Goal: Obtain resource: Obtain resource

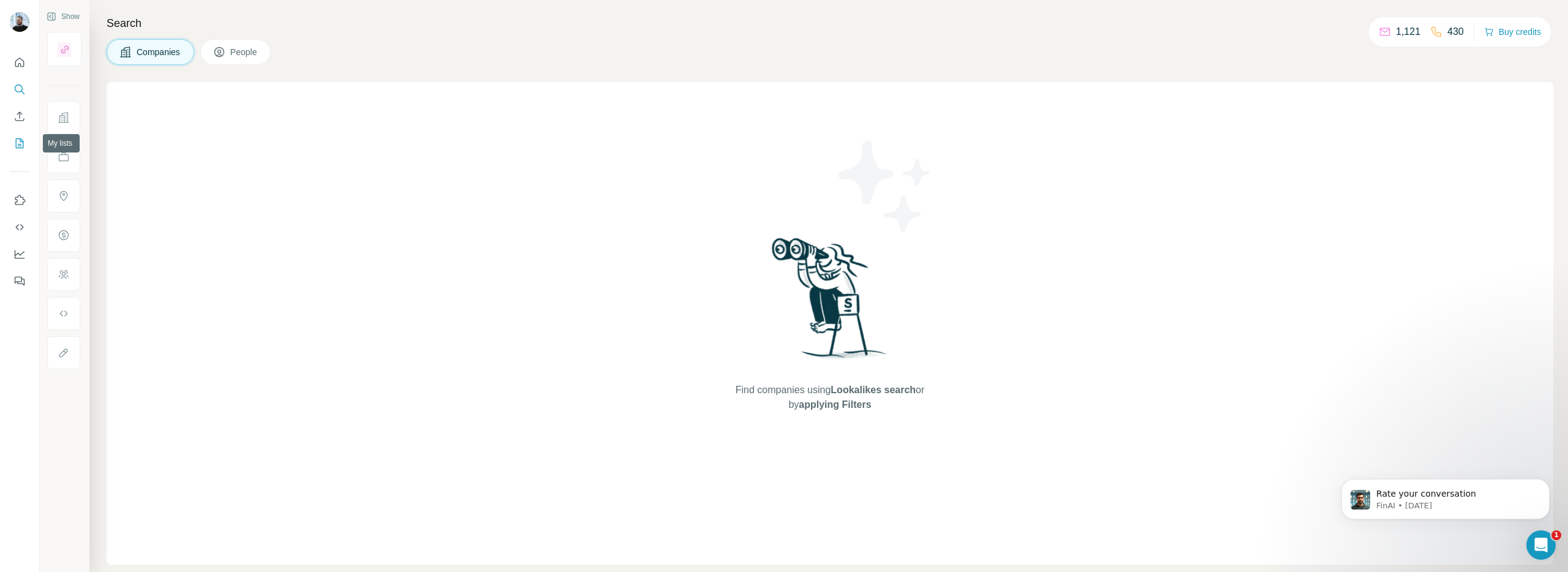
click at [21, 139] on icon "My lists" at bounding box center [20, 143] width 8 height 10
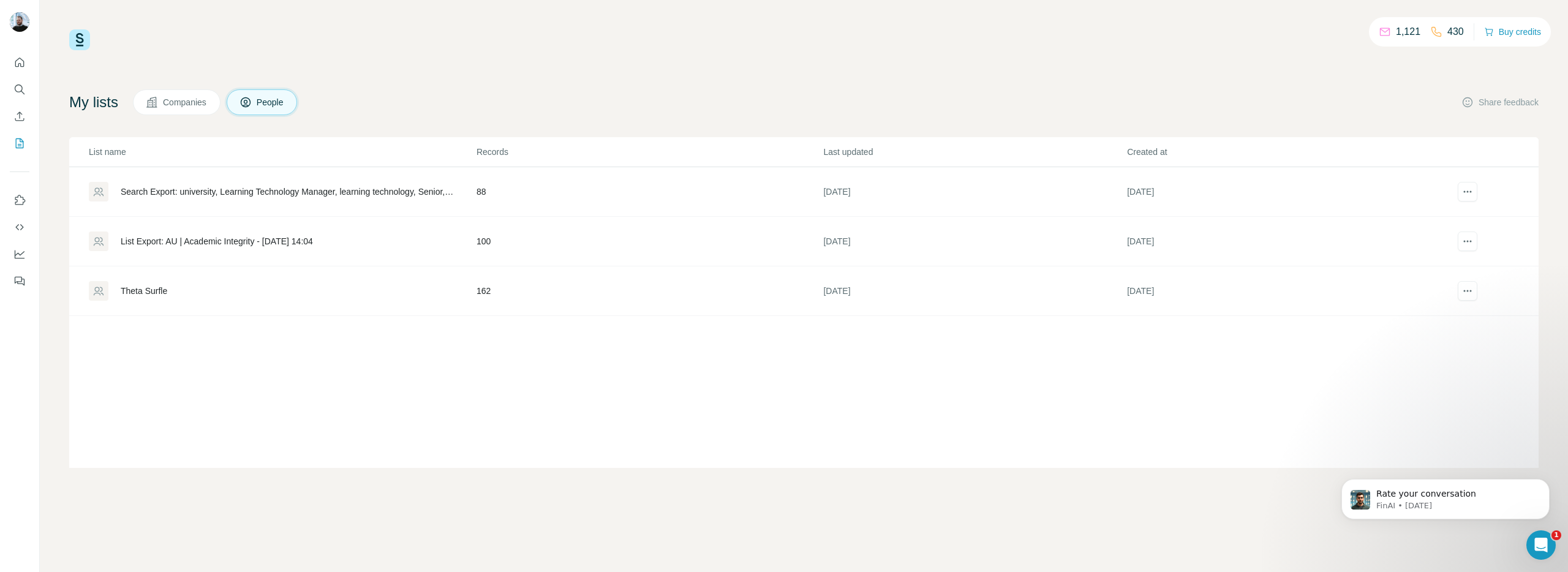
click at [187, 241] on div "List Export: AU | Academic Integrity - [DATE] 14:04" at bounding box center [217, 241] width 193 height 12
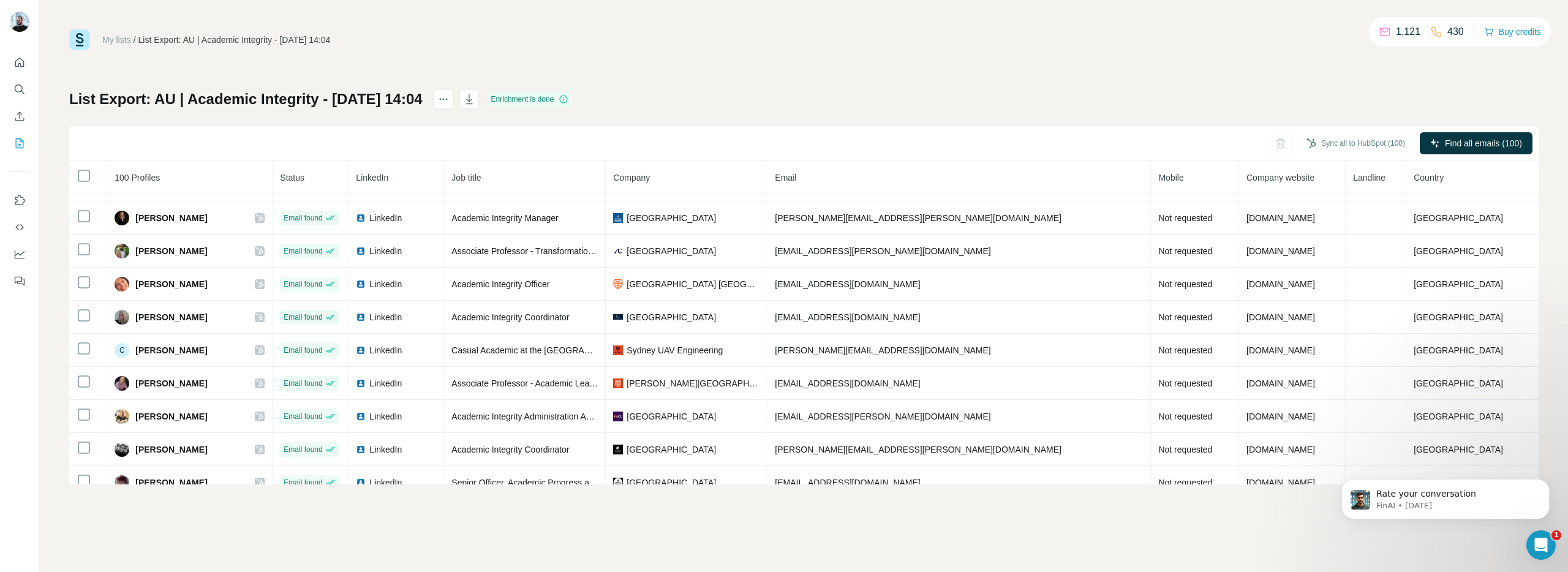
scroll to position [59, 0]
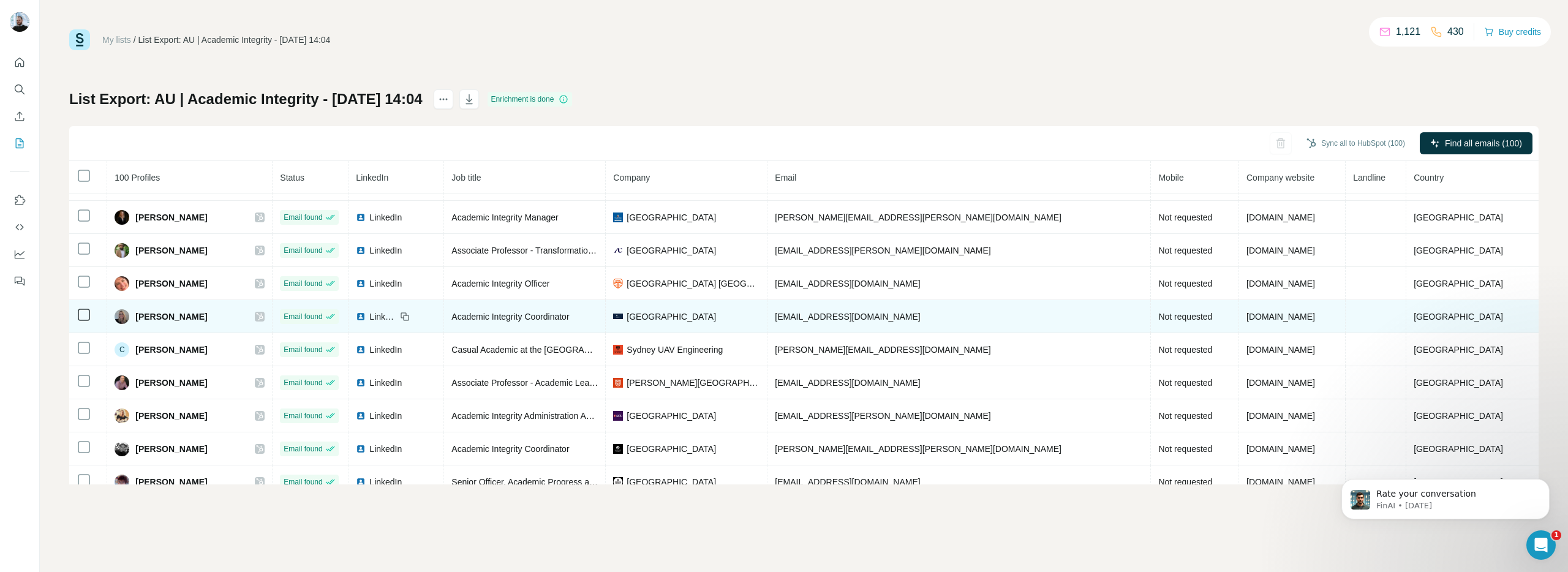
drag, startPoint x: 237, startPoint y: 318, endPoint x: 142, endPoint y: 316, distance: 95.0
click at [142, 316] on div "[PERSON_NAME]" at bounding box center [190, 316] width 150 height 15
copy span "[PERSON_NAME]"
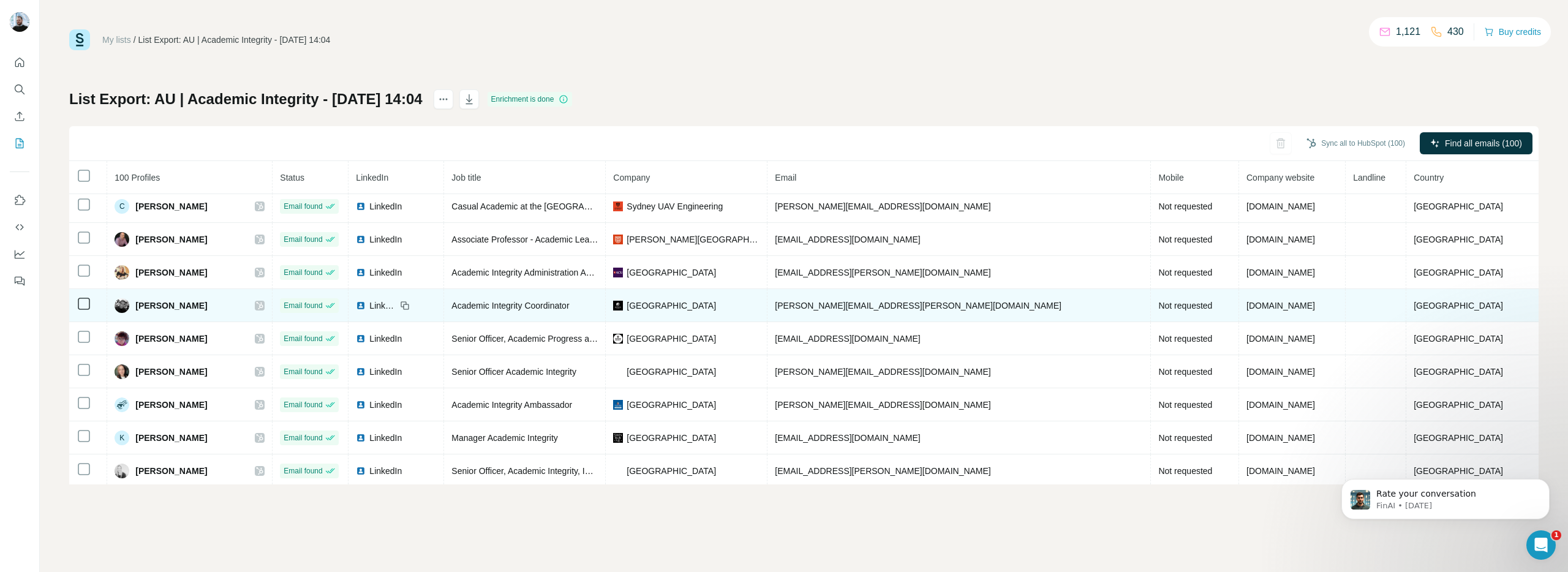
scroll to position [212, 0]
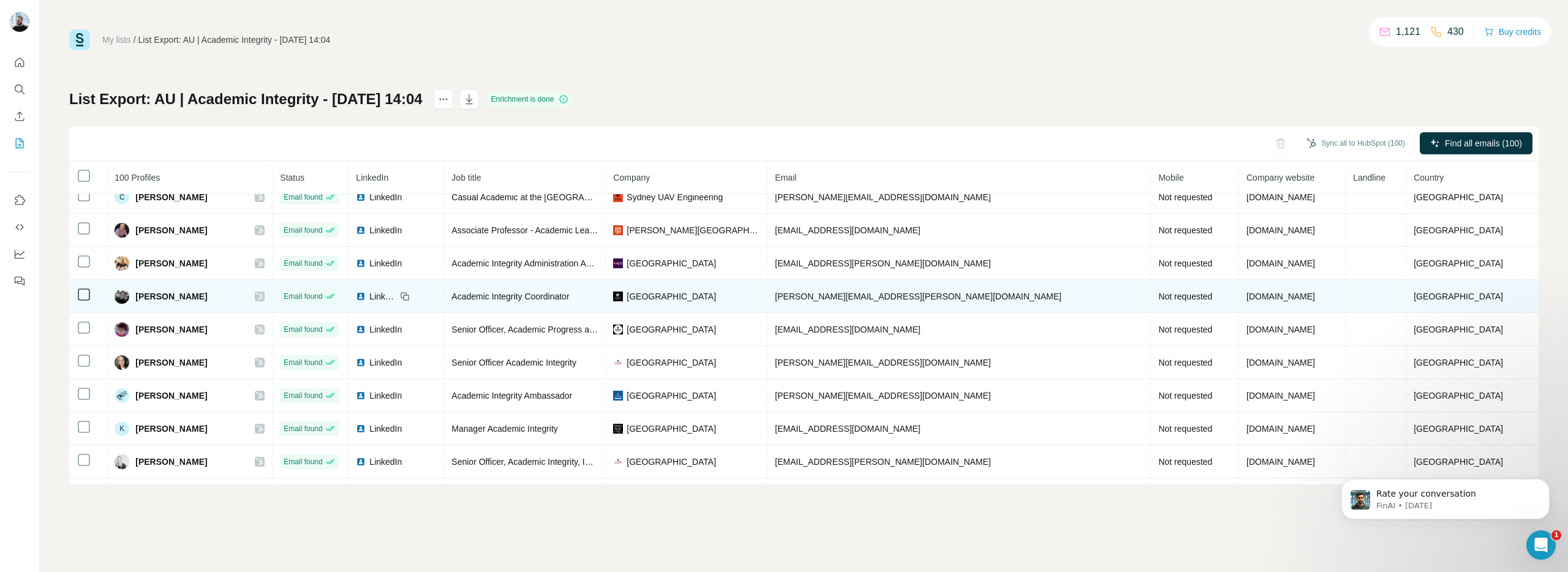
click at [238, 299] on div "[PERSON_NAME]" at bounding box center [190, 296] width 150 height 15
drag, startPoint x: 222, startPoint y: 301, endPoint x: 144, endPoint y: 301, distance: 78.0
click at [143, 301] on div "[PERSON_NAME]" at bounding box center [190, 296] width 150 height 15
copy span "[PERSON_NAME]"
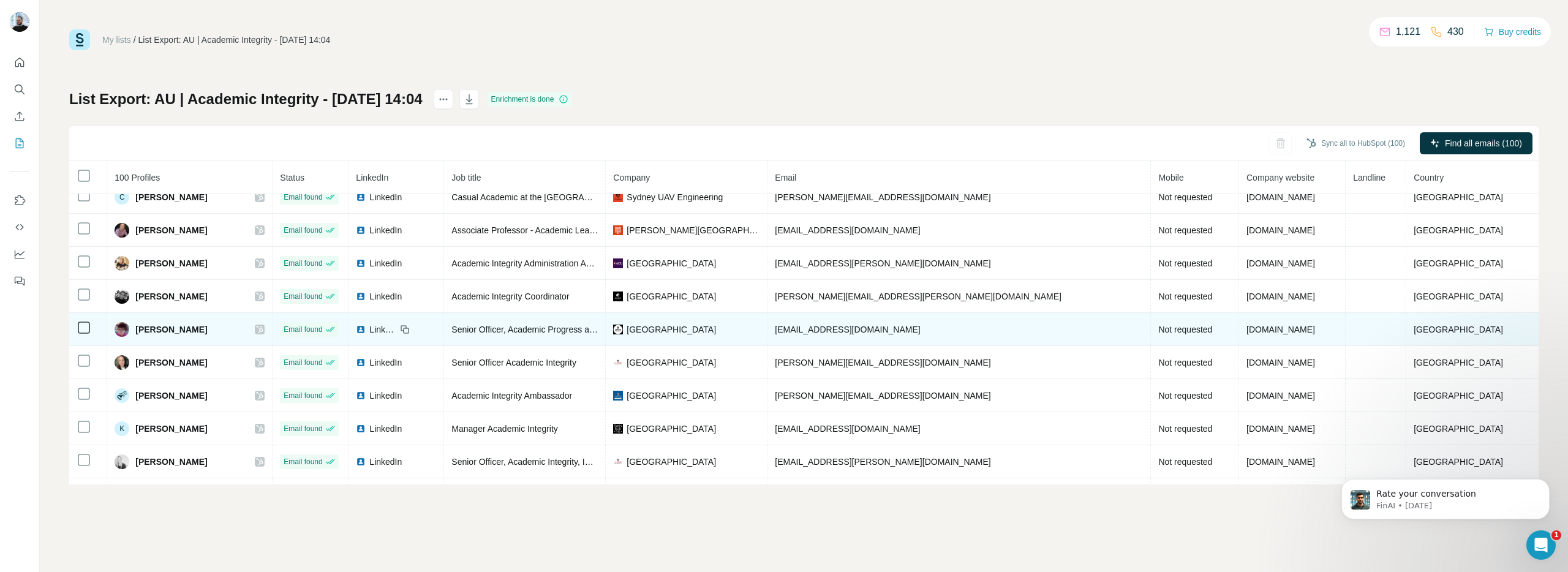
click at [231, 330] on div "[PERSON_NAME]" at bounding box center [190, 329] width 150 height 15
drag, startPoint x: 210, startPoint y: 333, endPoint x: 144, endPoint y: 333, distance: 66.0
click at [143, 333] on div "[PERSON_NAME]" at bounding box center [190, 329] width 150 height 15
copy span "[PERSON_NAME]"
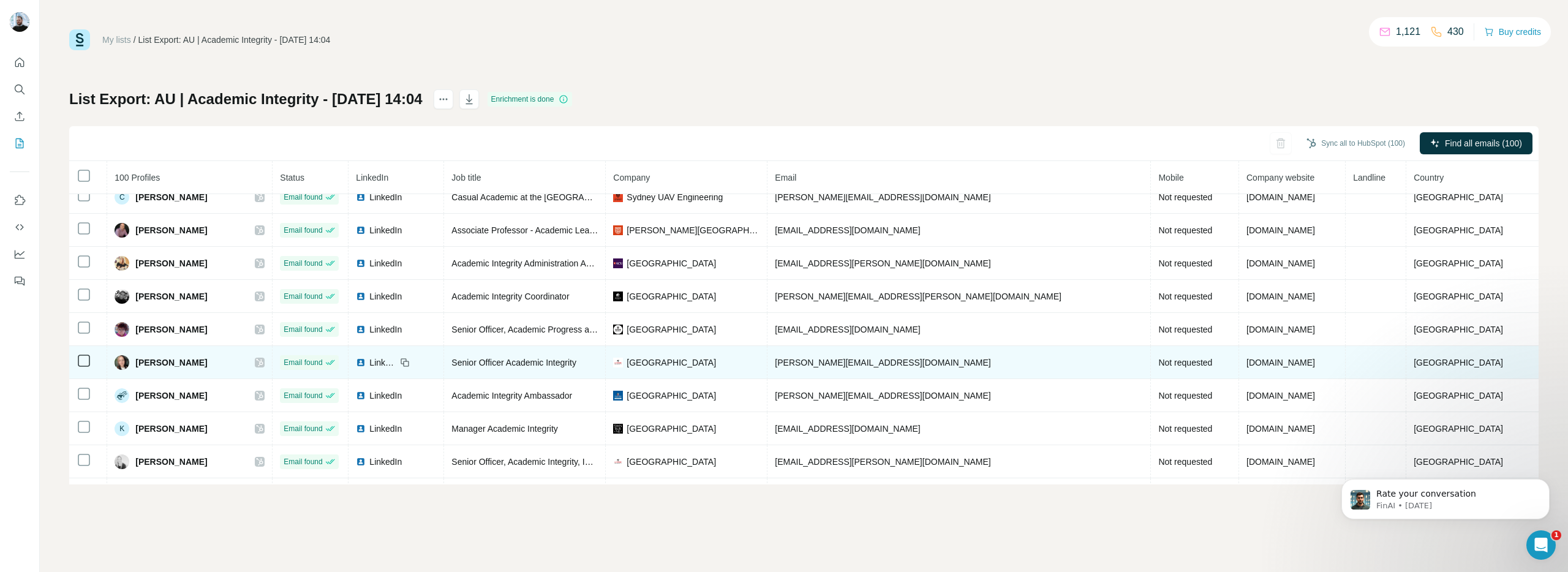
click at [243, 365] on div "[PERSON_NAME]" at bounding box center [190, 362] width 150 height 15
drag, startPoint x: 235, startPoint y: 365, endPoint x: 139, endPoint y: 367, distance: 96.0
click at [139, 367] on div "[PERSON_NAME]" at bounding box center [190, 362] width 150 height 15
copy span "[PERSON_NAME]"
